Goal: Find specific page/section: Find specific page/section

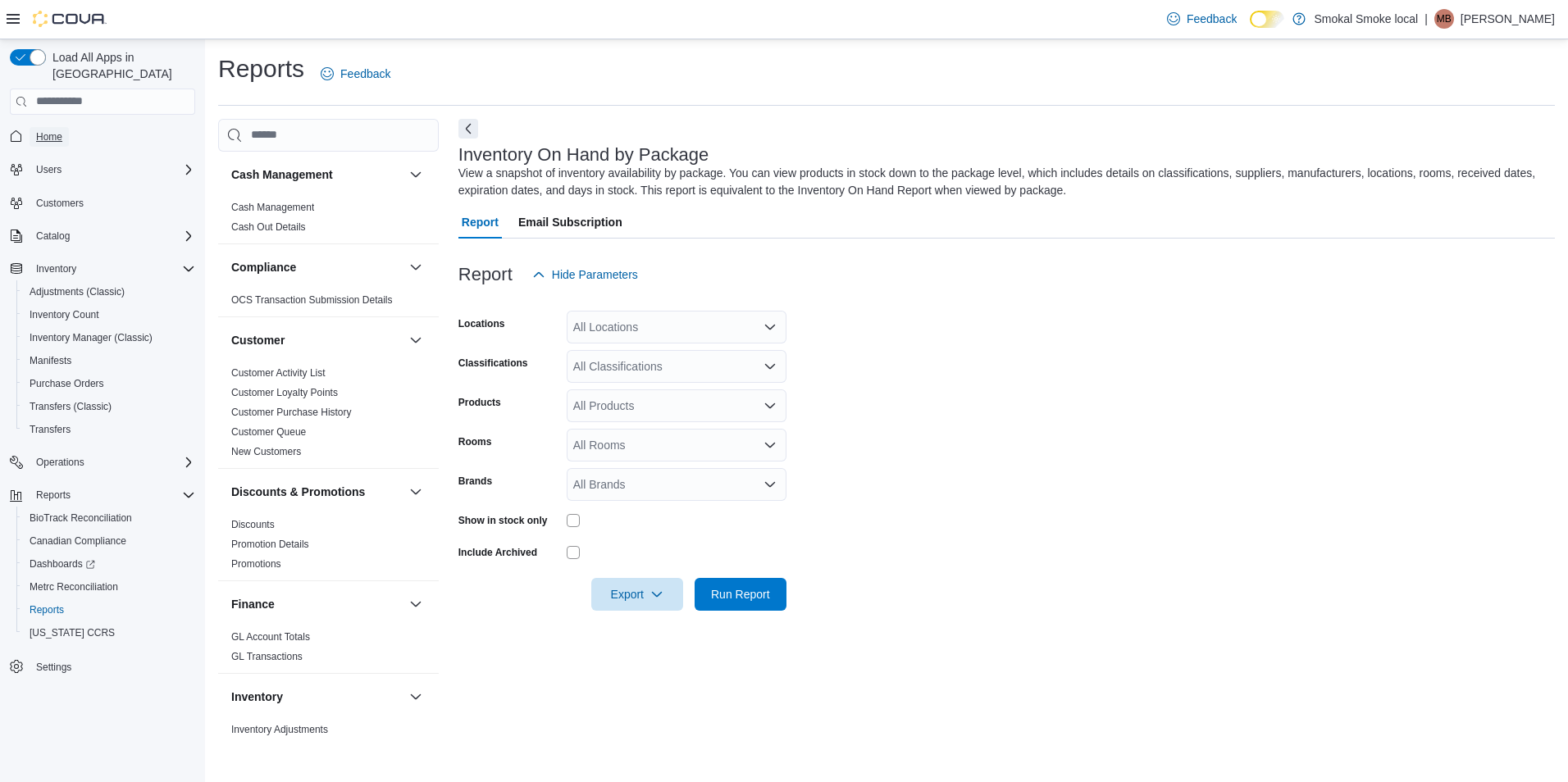
click at [53, 130] on span "Home" at bounding box center [49, 137] width 26 height 13
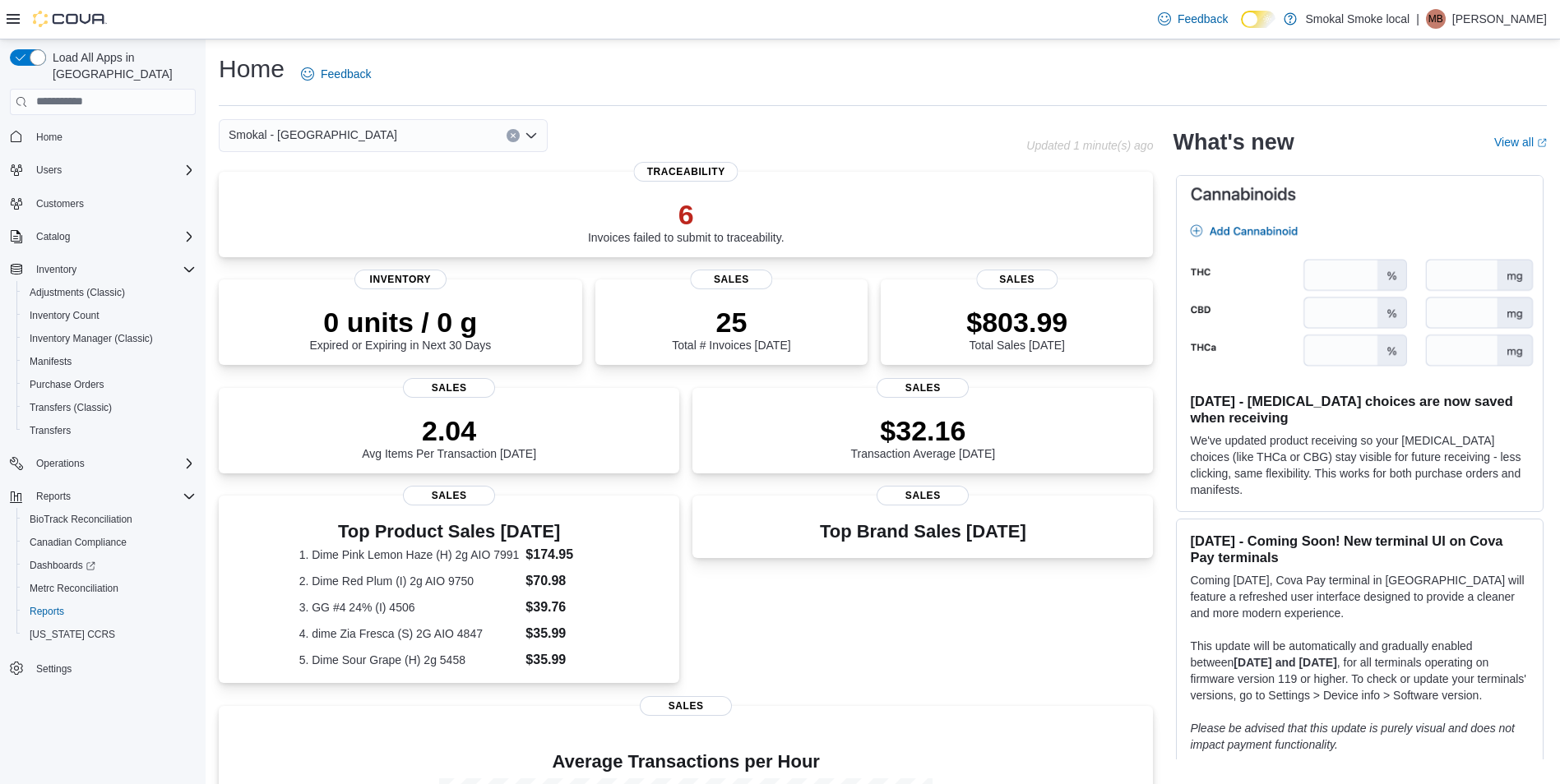
click at [368, 137] on div "Smokal - [GEOGRAPHIC_DATA]" at bounding box center [382, 136] width 329 height 33
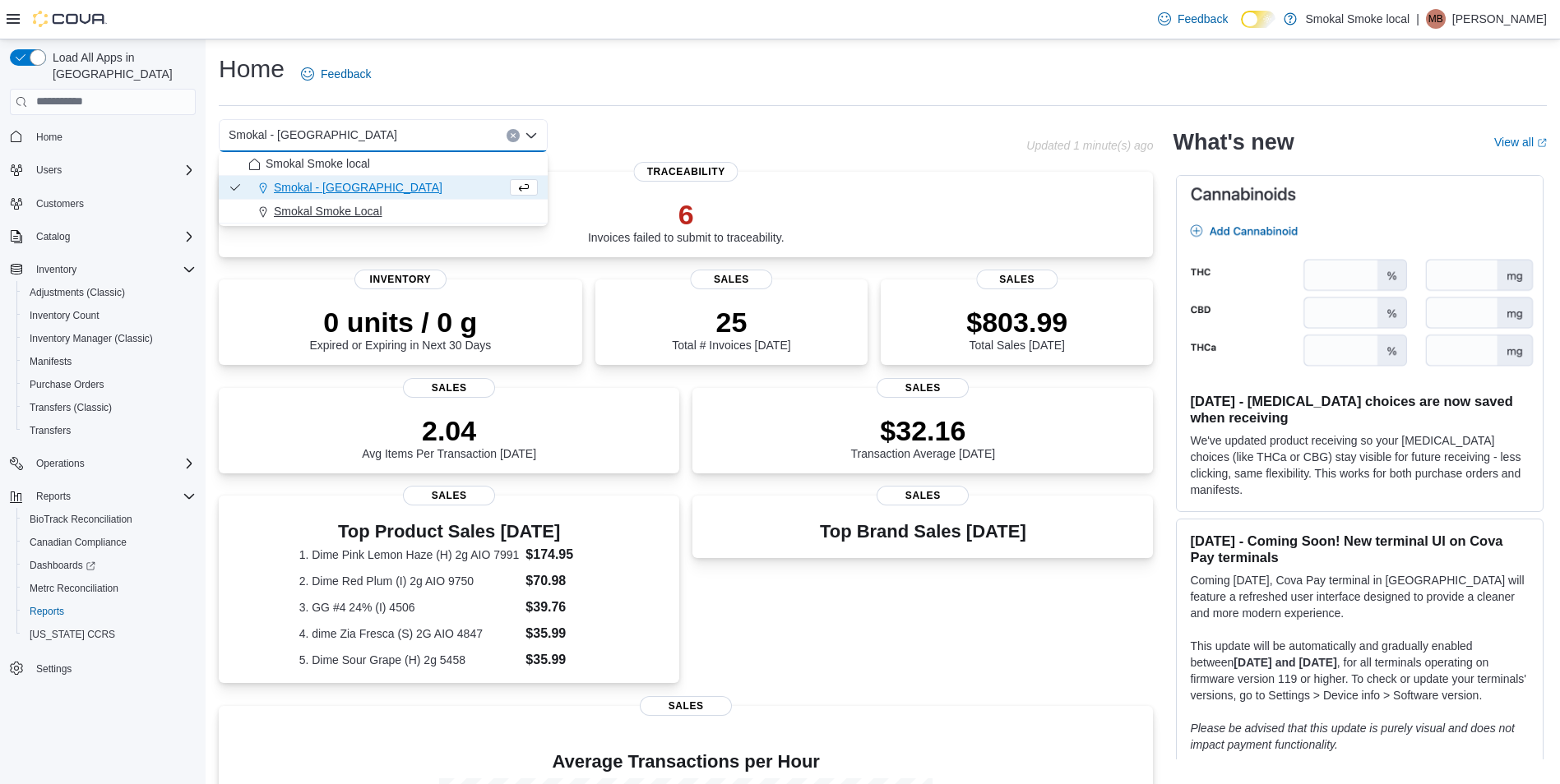
click at [351, 210] on span "Smokal Smoke Local" at bounding box center [328, 211] width 108 height 17
